Goal: Navigation & Orientation: Understand site structure

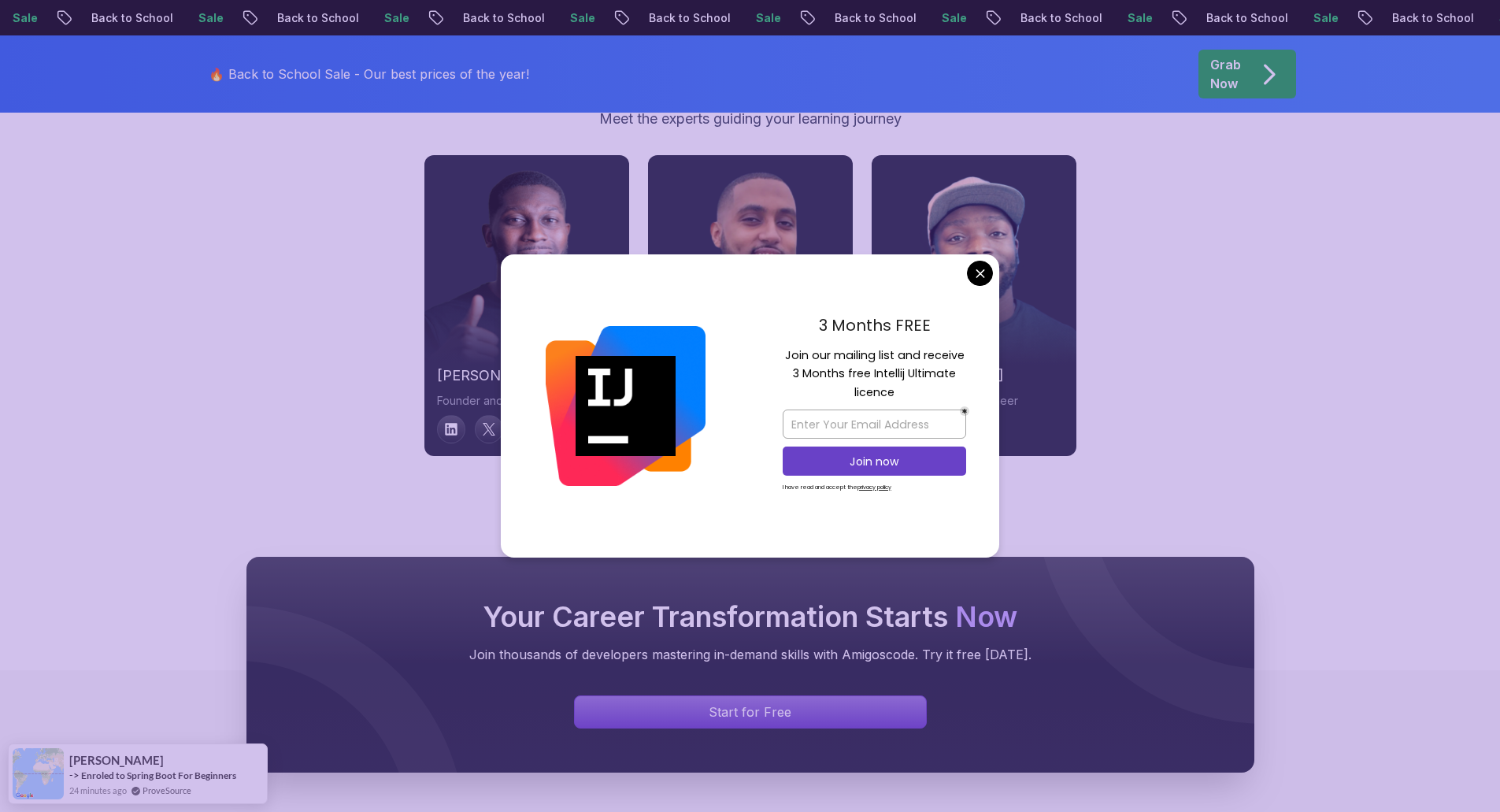
scroll to position [5264, 0]
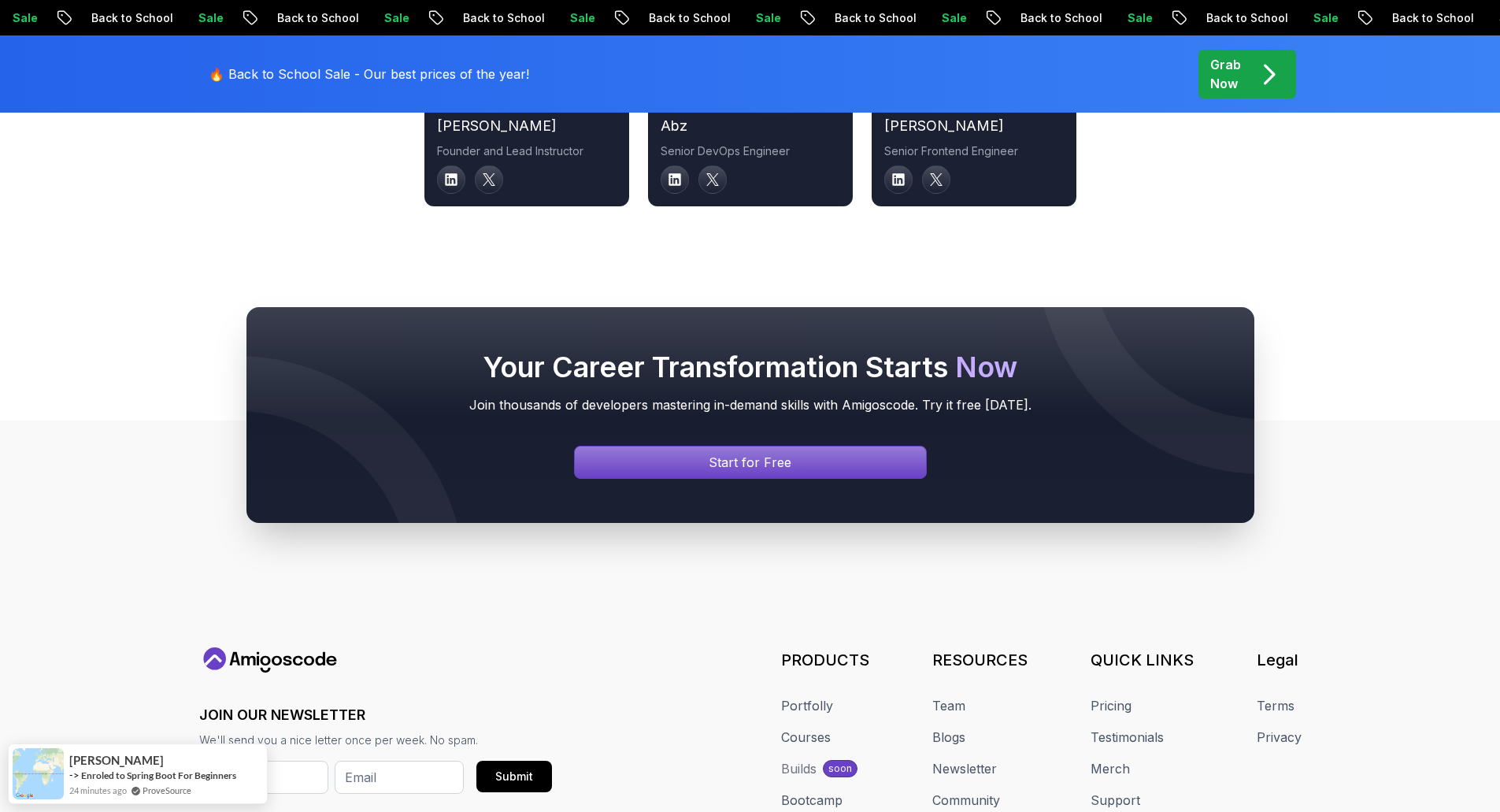
scroll to position [5898, 0]
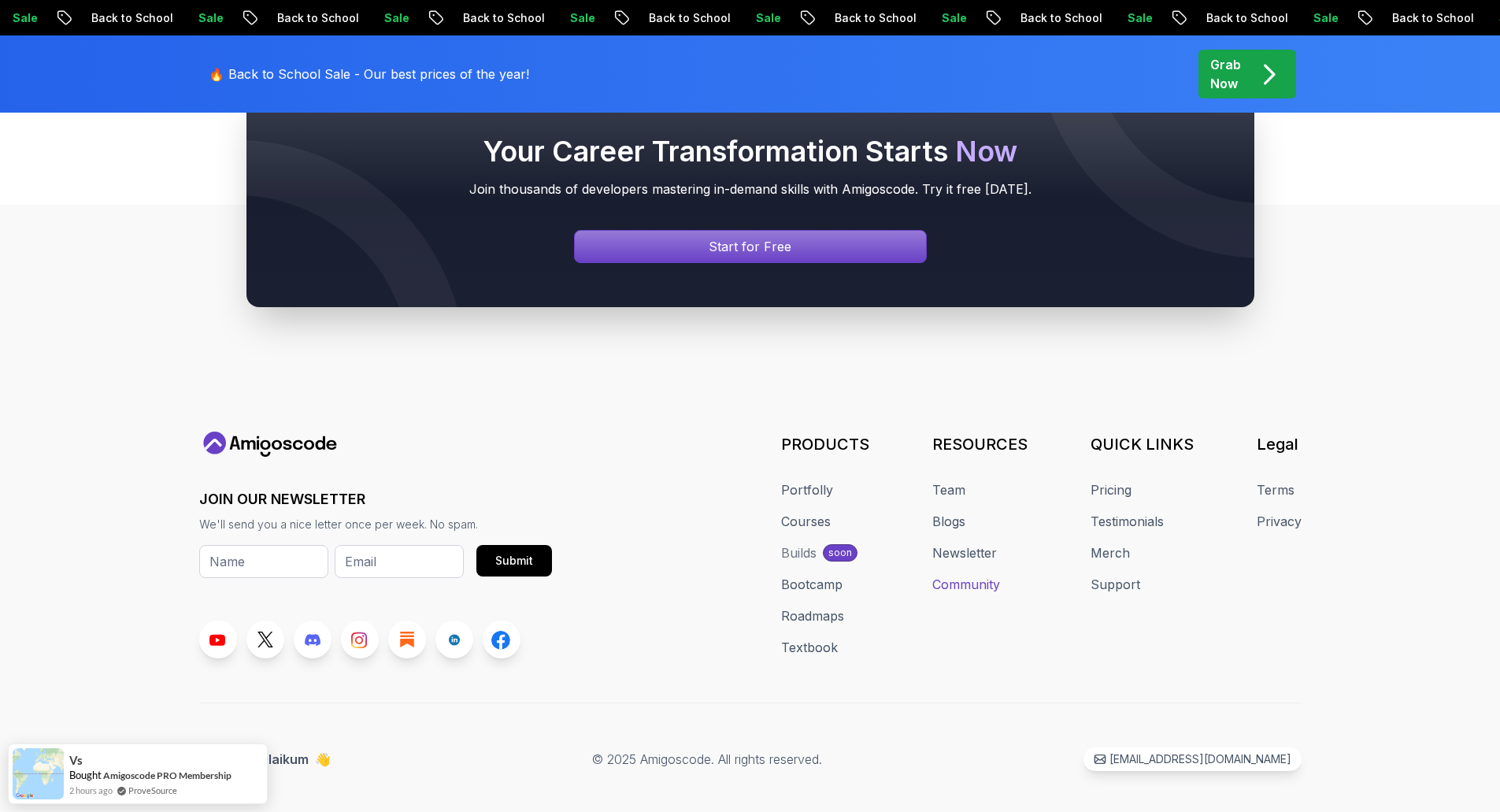
click at [983, 575] on link "Community" at bounding box center [965, 584] width 67 height 19
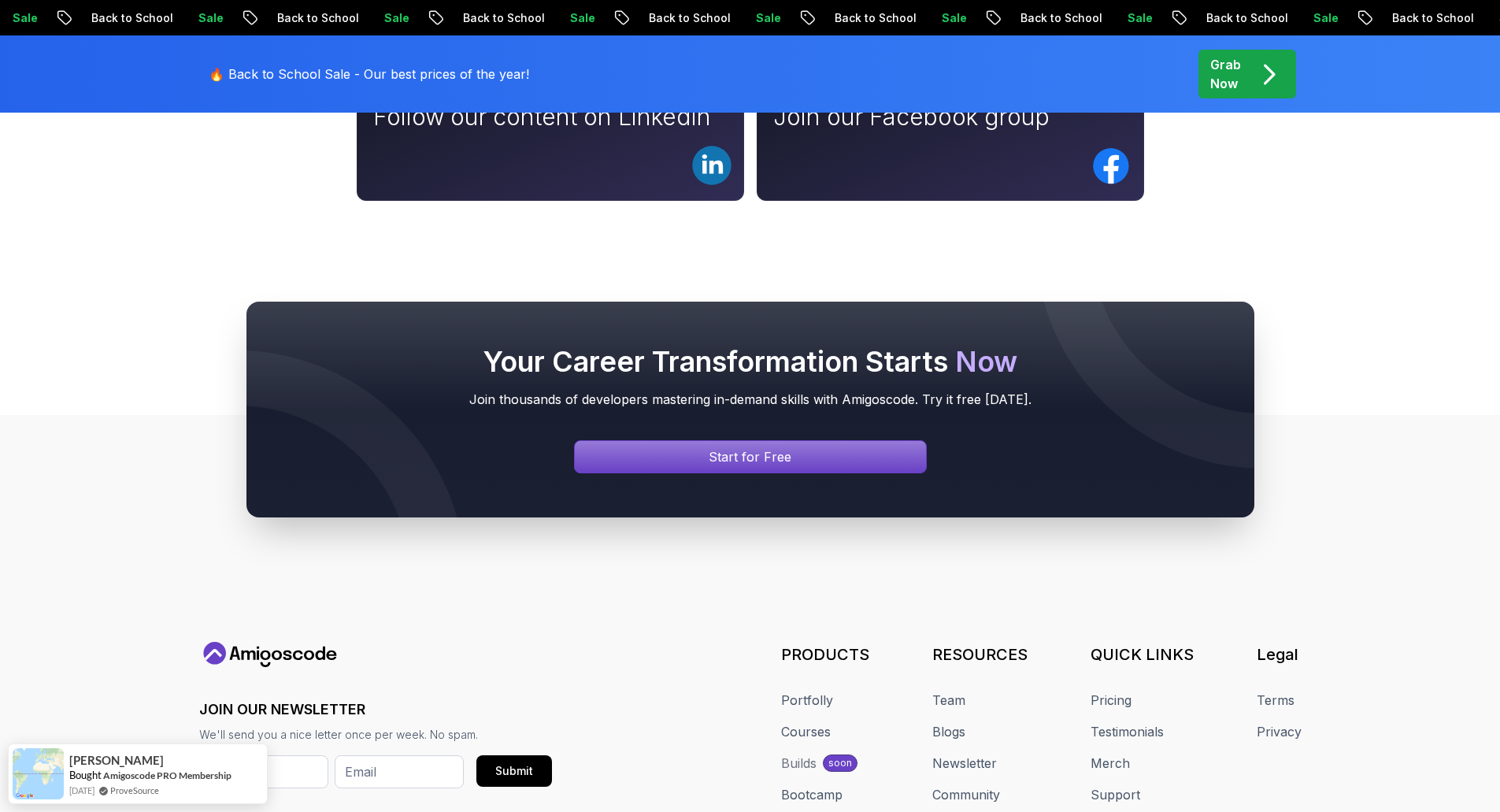
scroll to position [1456, 0]
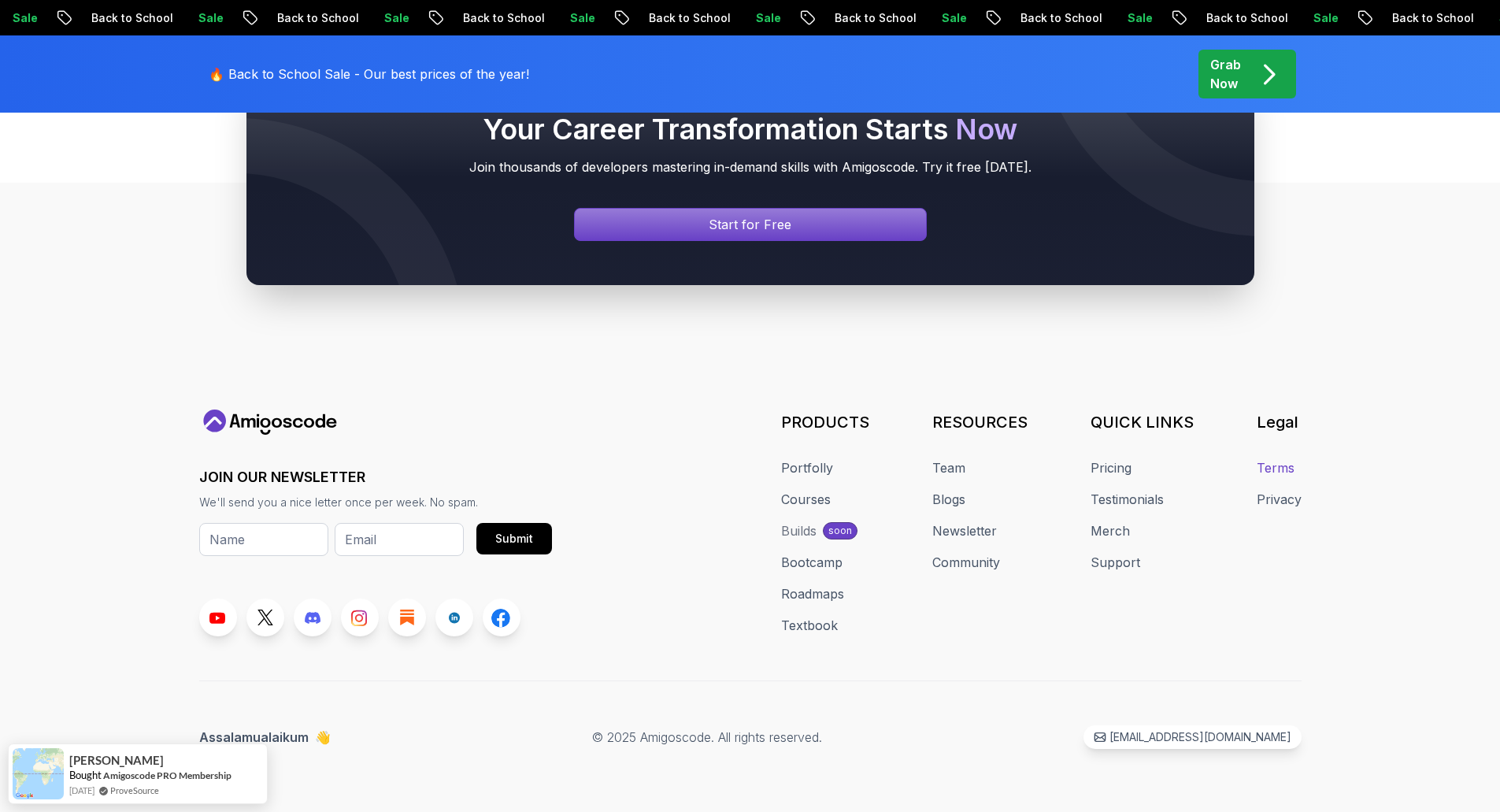
click at [1263, 462] on link "Terms" at bounding box center [1276, 467] width 38 height 19
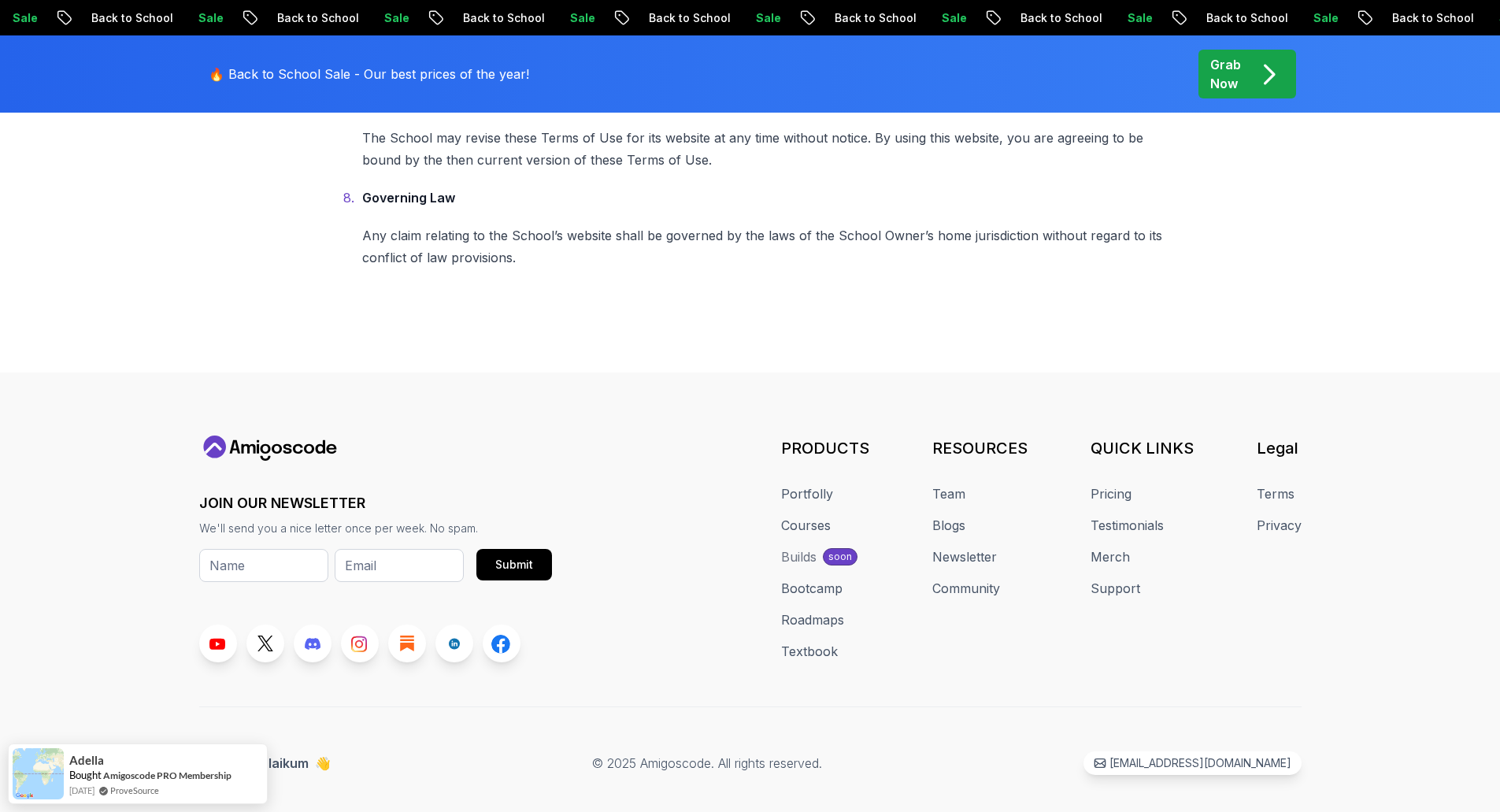
scroll to position [1331, 0]
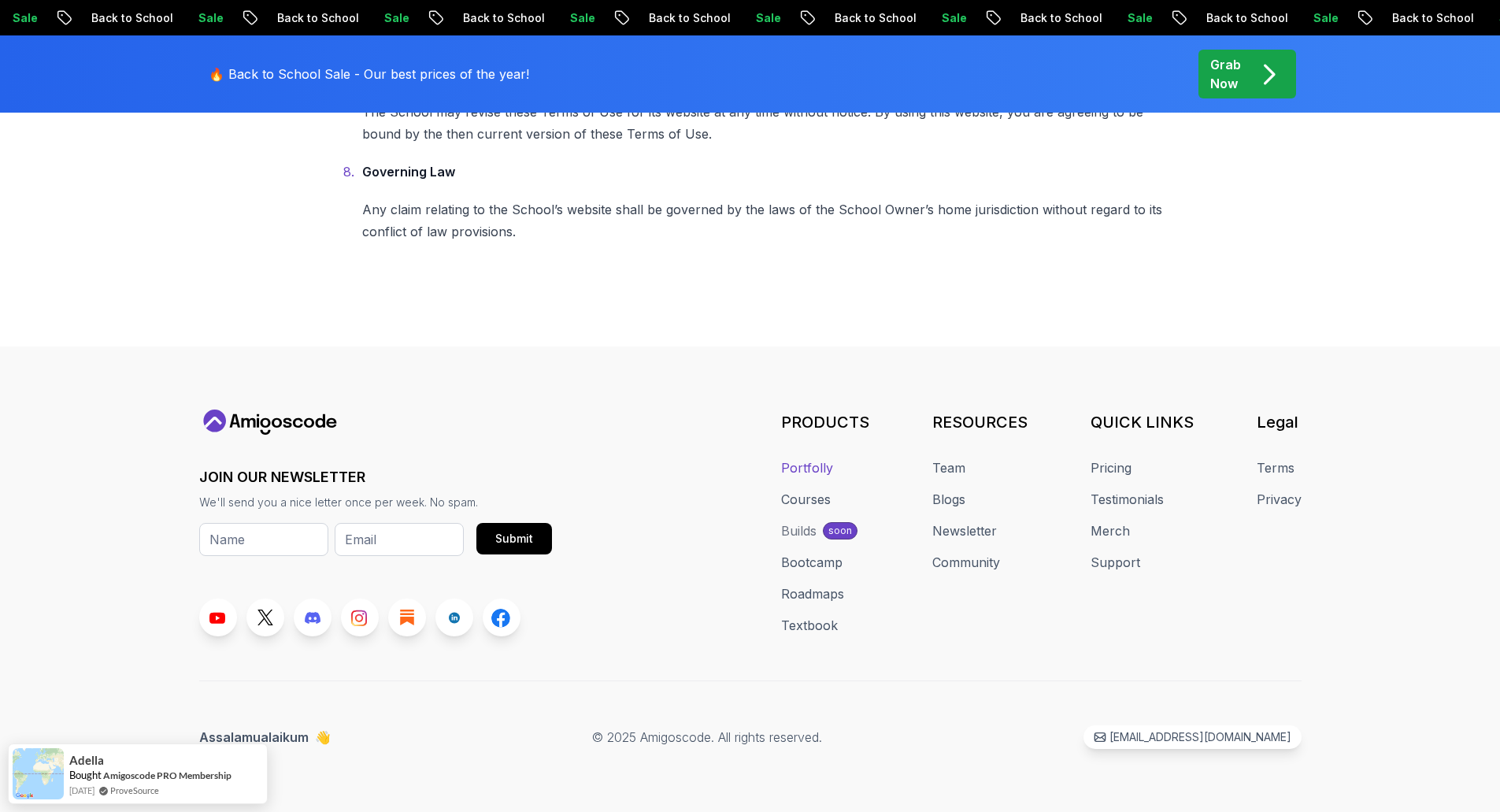
click at [816, 470] on link "Portfolly" at bounding box center [807, 467] width 52 height 19
click at [960, 463] on link "Team" at bounding box center [948, 467] width 33 height 19
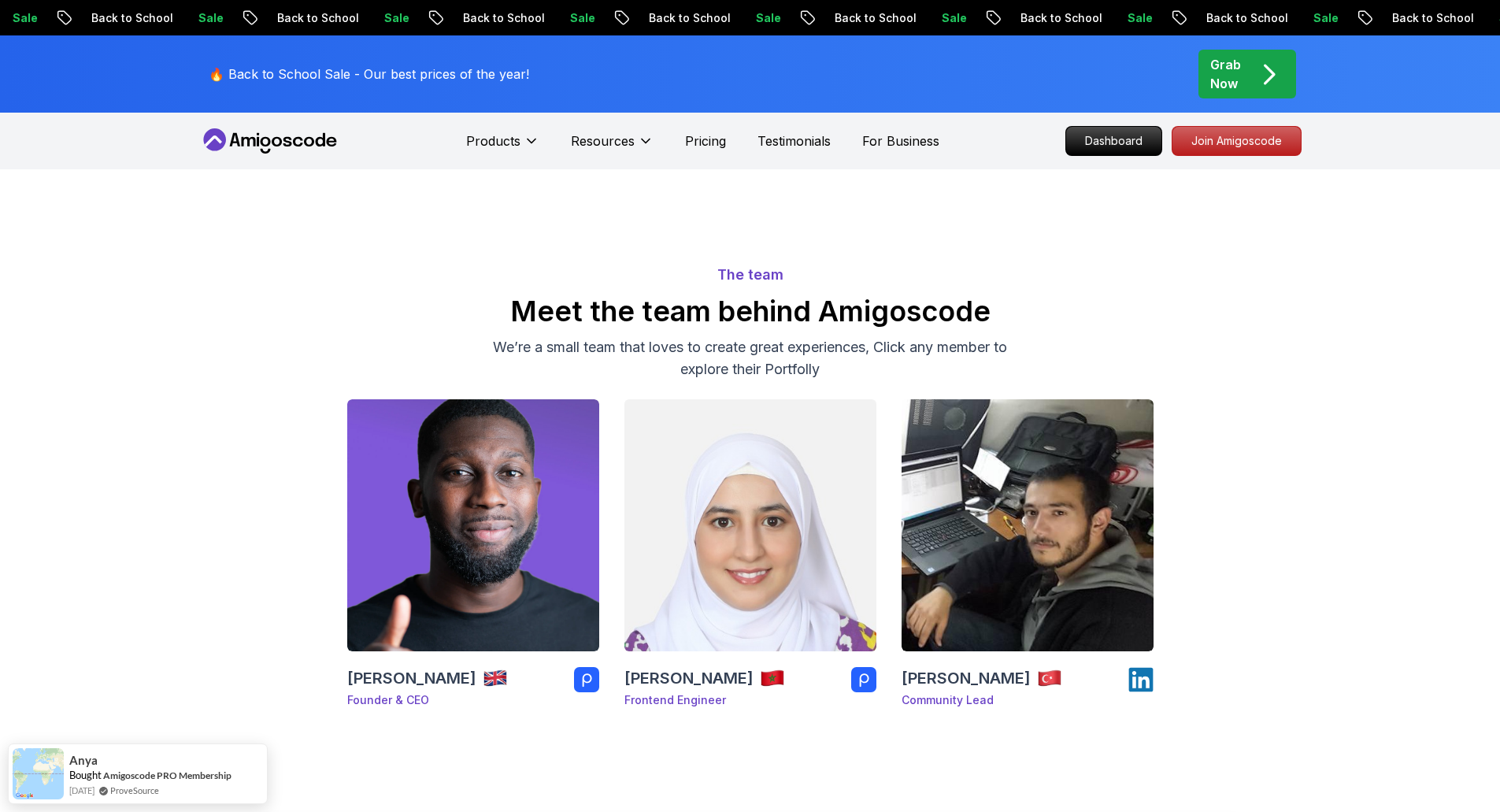
click at [647, 545] on img at bounding box center [750, 525] width 265 height 265
click at [758, 595] on img at bounding box center [750, 525] width 265 height 265
